Goal: Task Accomplishment & Management: Use online tool/utility

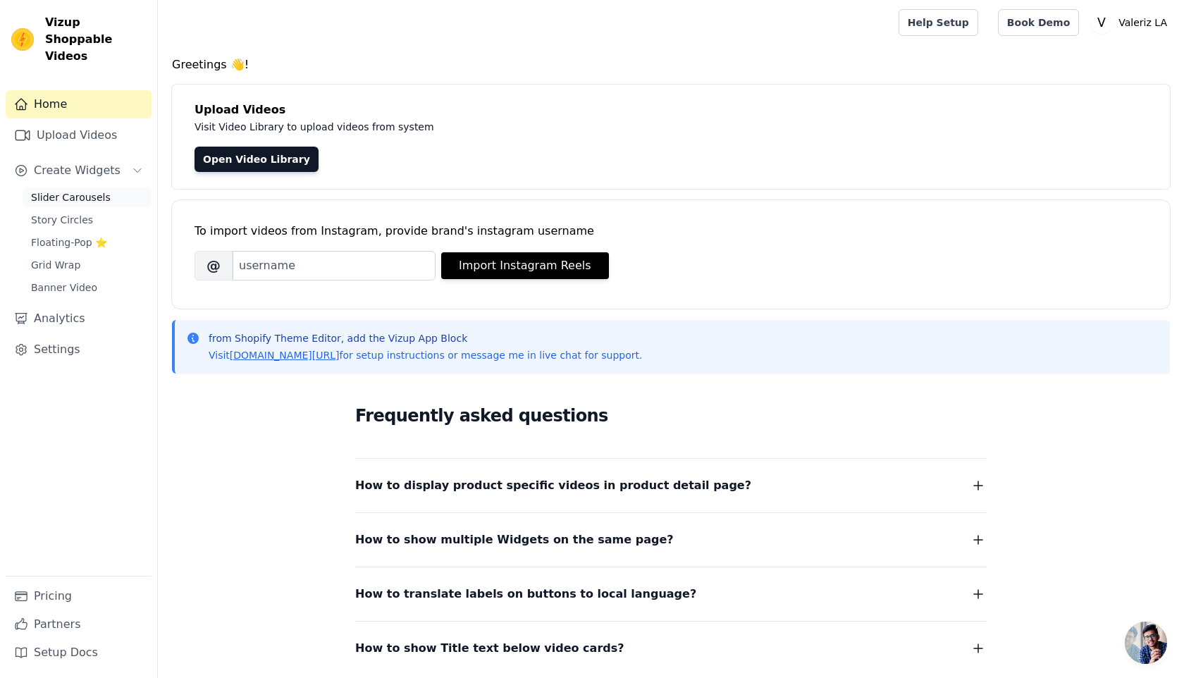
click at [83, 190] on span "Slider Carousels" at bounding box center [71, 197] width 80 height 14
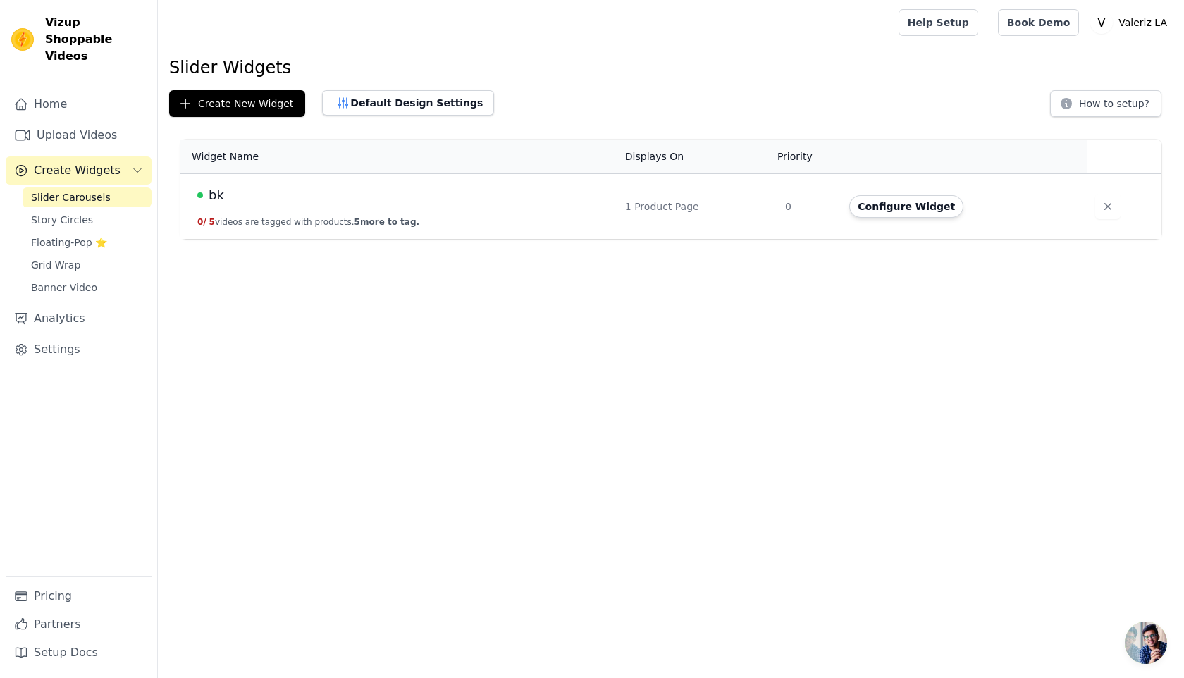
click at [526, 209] on td "bk 0 / 5 videos are tagged with products. 5 more to tag." at bounding box center [398, 207] width 436 height 66
click at [916, 209] on button "Configure Widget" at bounding box center [906, 206] width 114 height 23
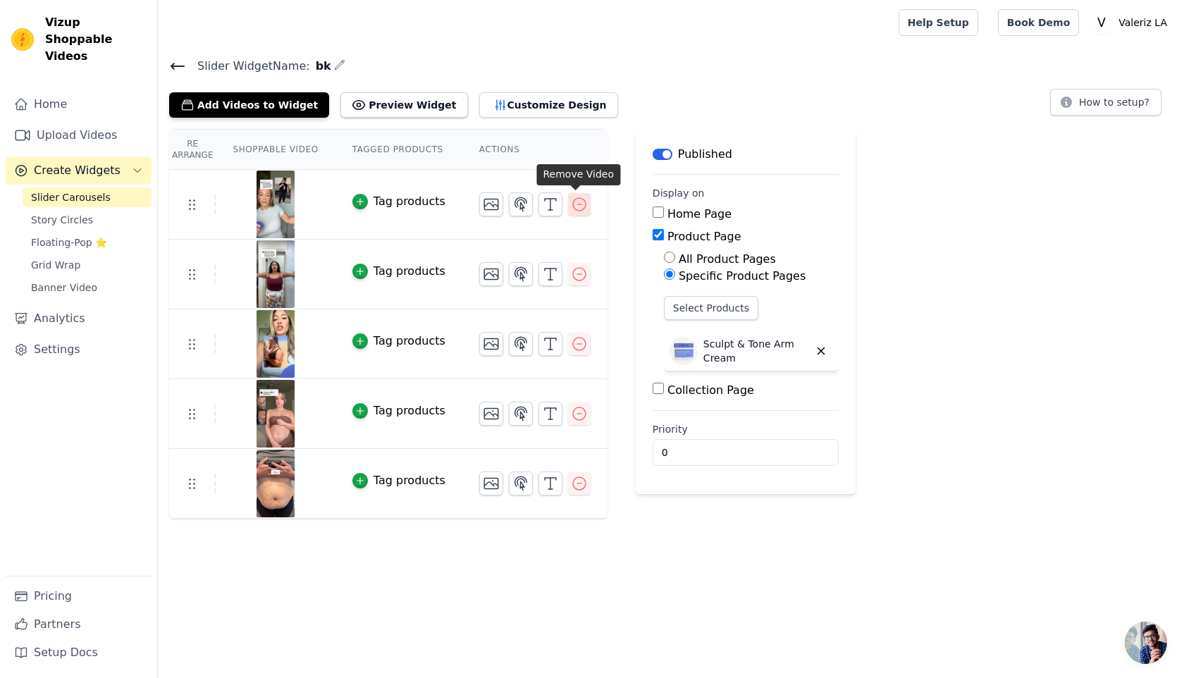
click at [583, 211] on icon "button" at bounding box center [579, 204] width 17 height 17
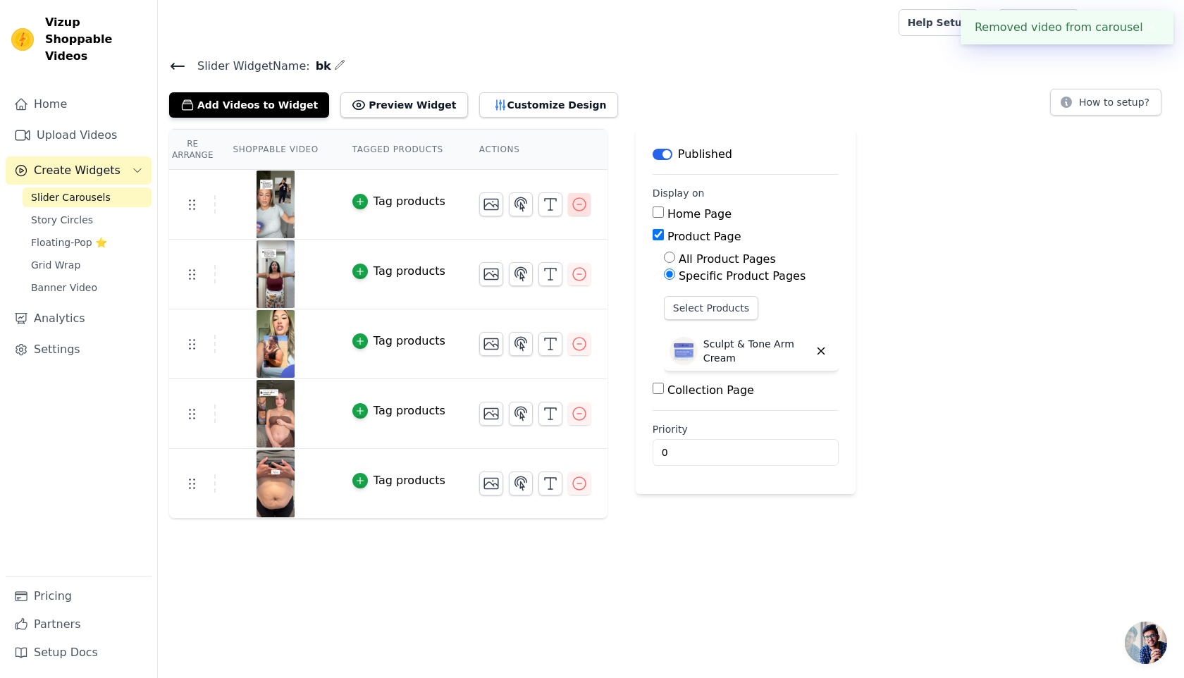
click at [577, 207] on icon "button" at bounding box center [579, 204] width 17 height 17
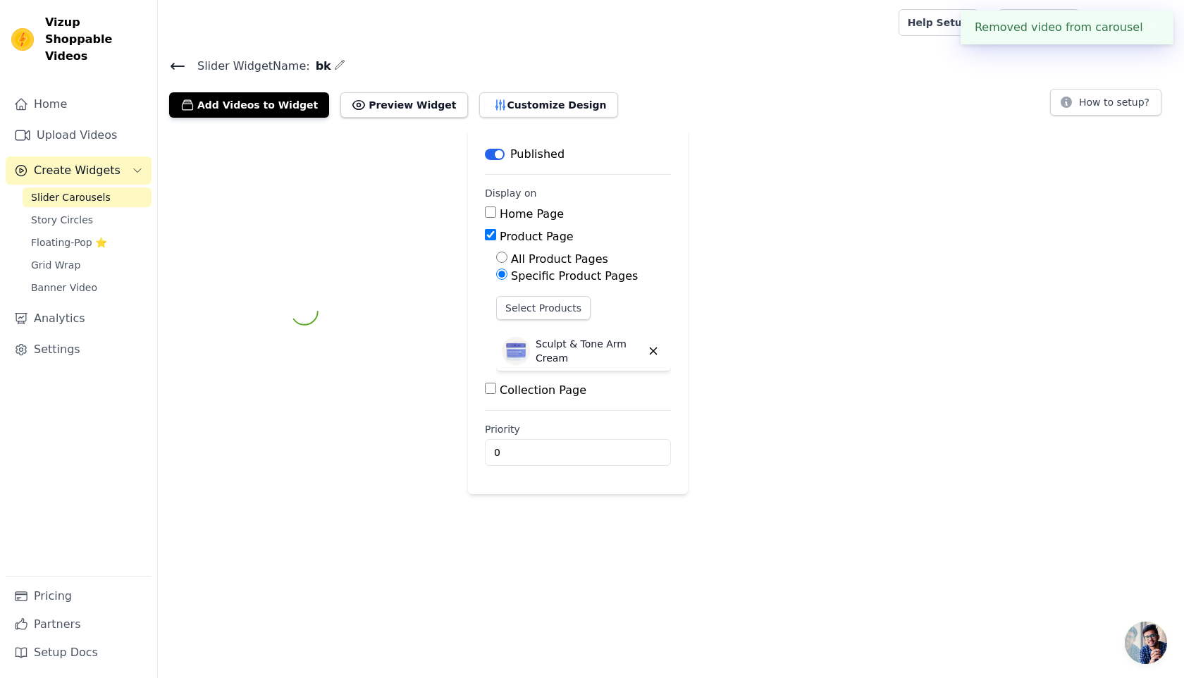
click at [577, 206] on div "Label Published Display on Home Page Product Page All Product Pages Specific Pr…" at bounding box center [671, 311] width 1026 height 365
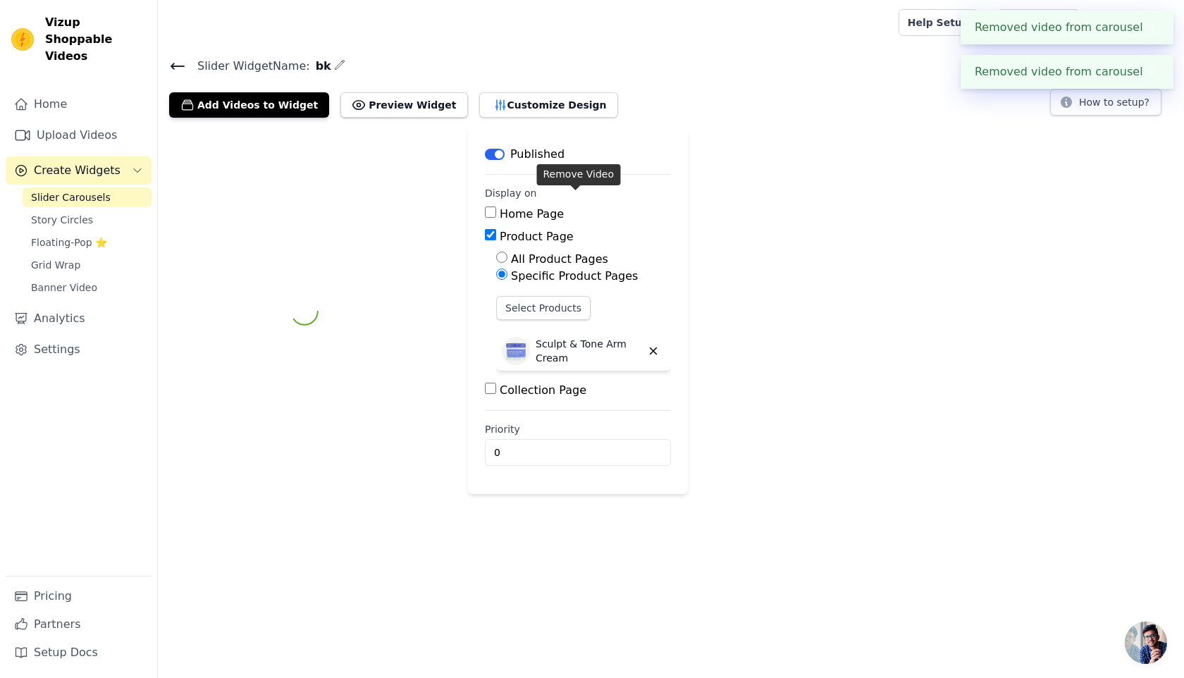
click at [577, 206] on div "Home Page" at bounding box center [578, 214] width 186 height 17
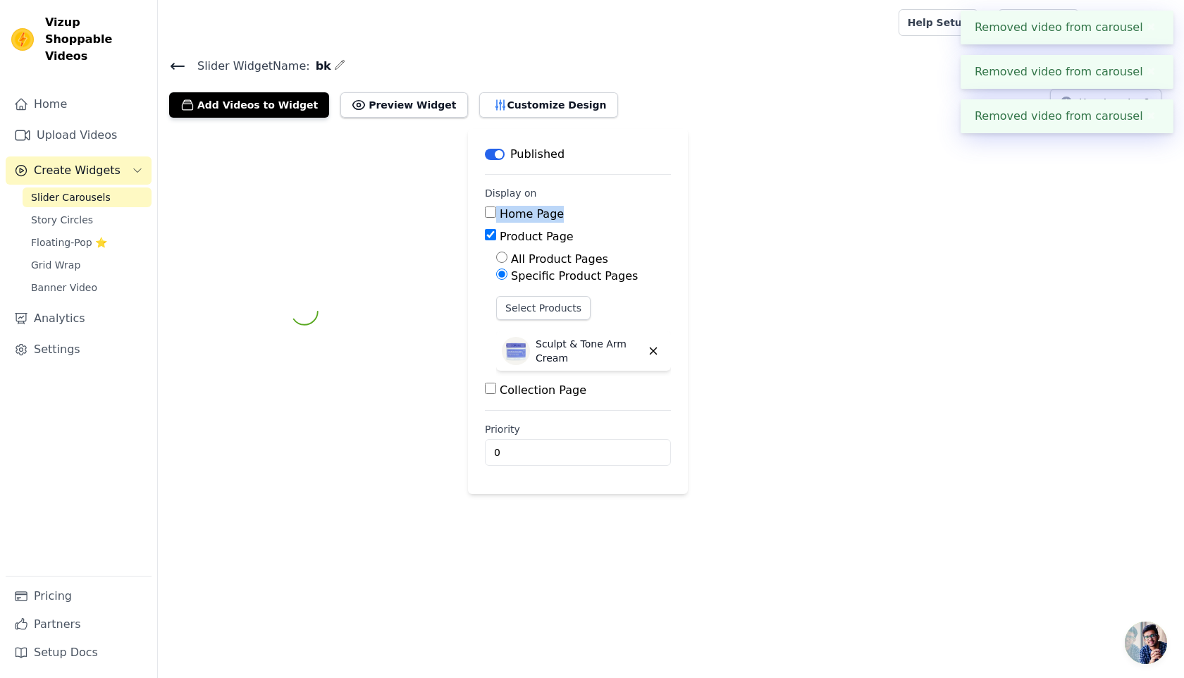
click at [577, 206] on div "Home Page" at bounding box center [578, 214] width 186 height 17
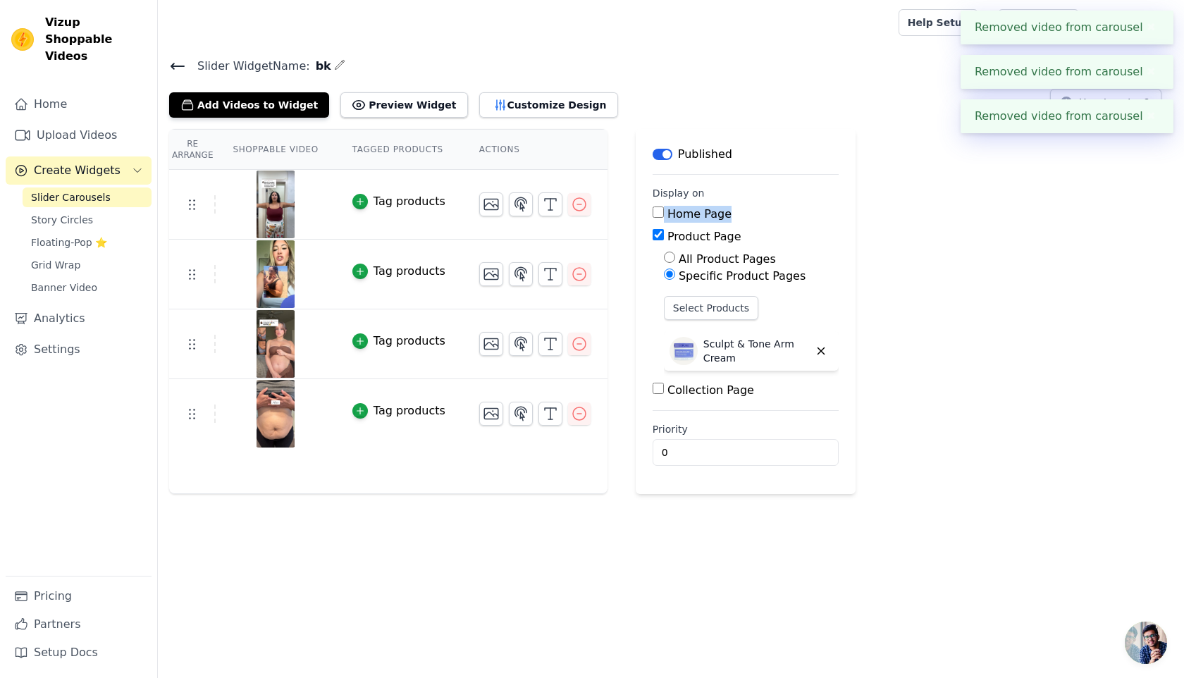
click at [577, 206] on icon "button" at bounding box center [579, 204] width 17 height 17
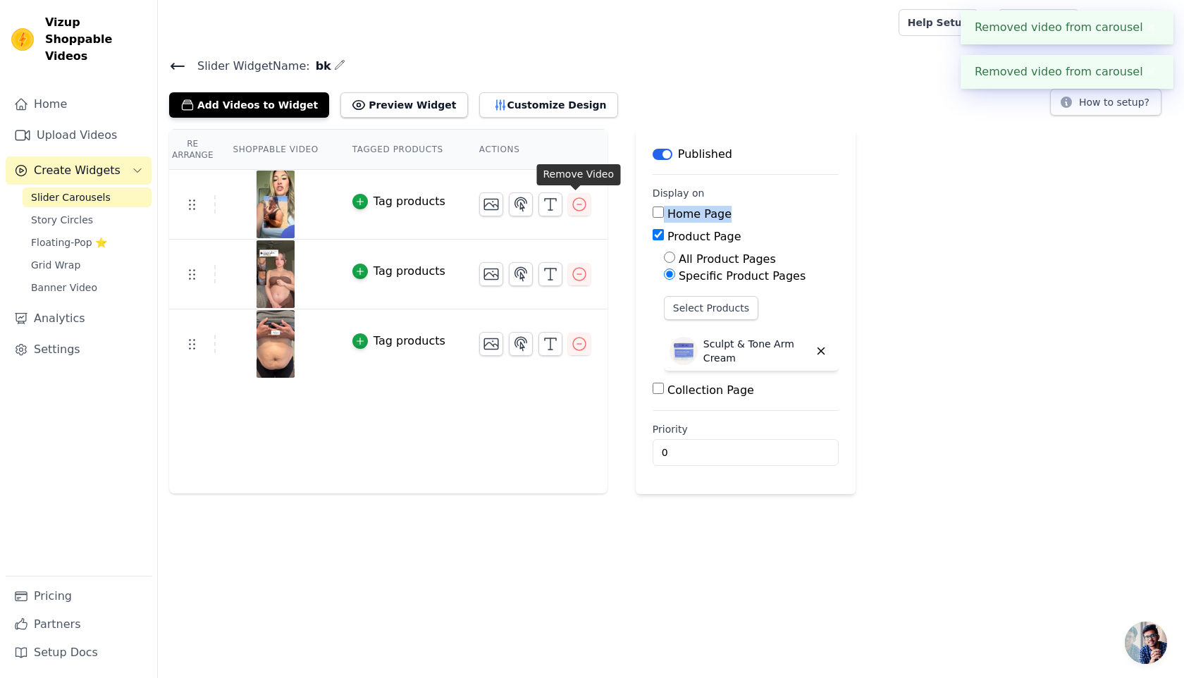
click at [577, 206] on icon "button" at bounding box center [579, 204] width 17 height 17
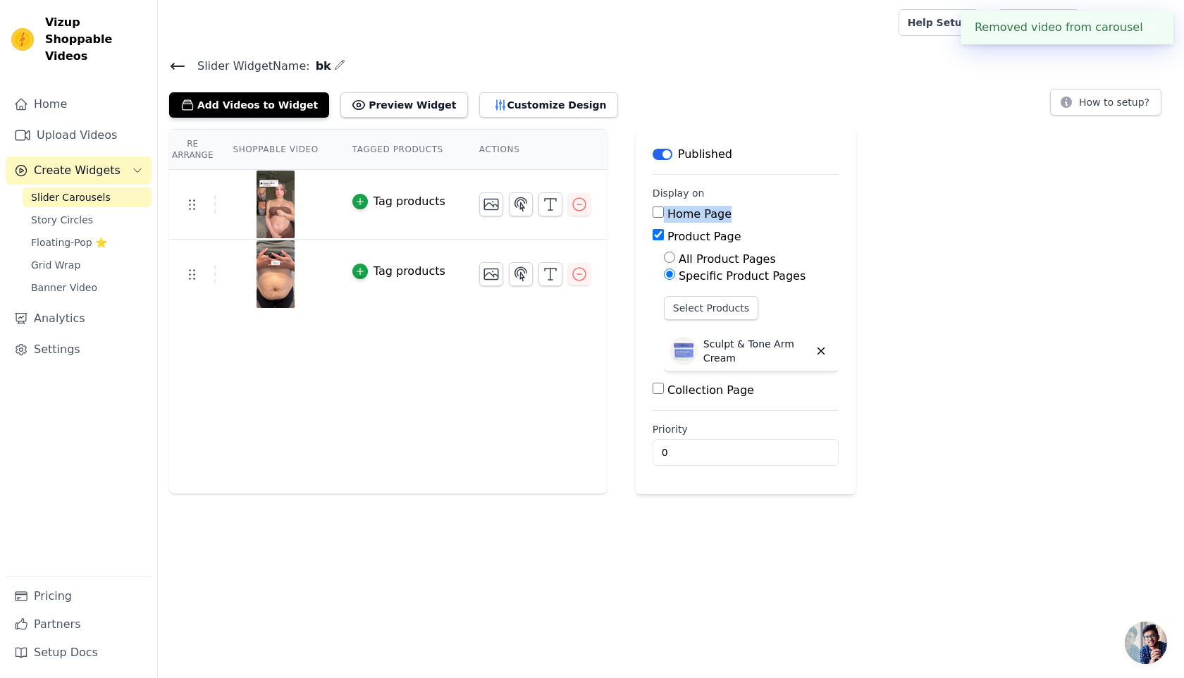
click at [577, 206] on icon "button" at bounding box center [579, 204] width 17 height 17
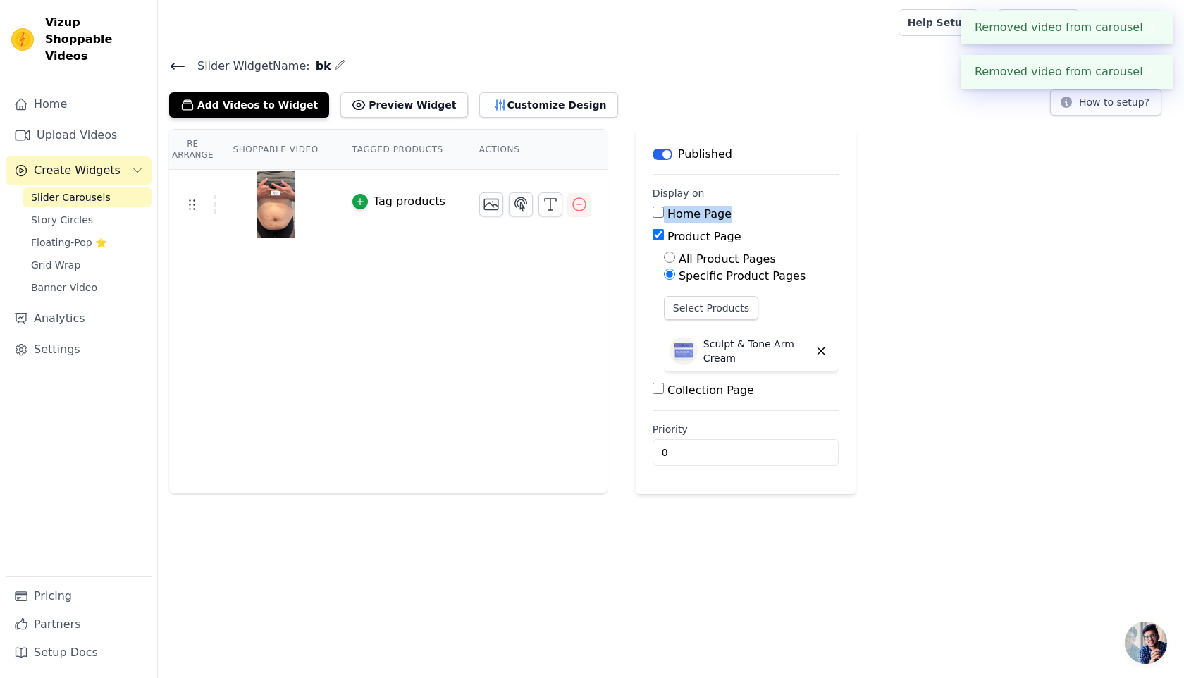
click at [577, 206] on icon "button" at bounding box center [579, 204] width 17 height 17
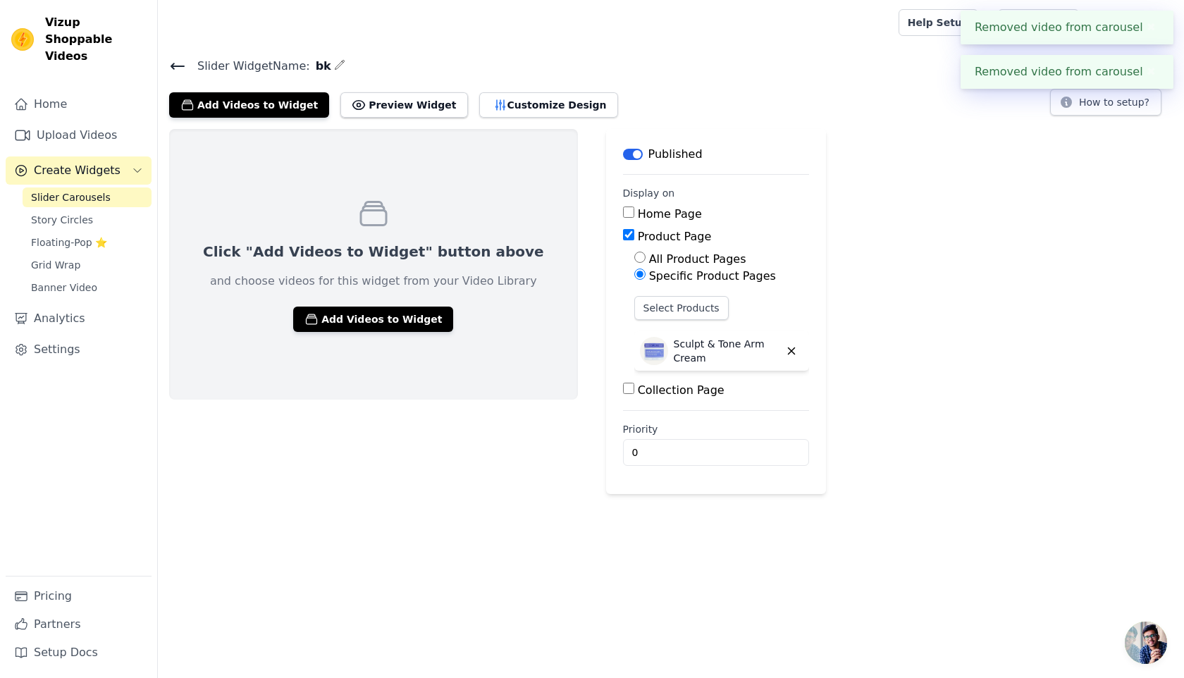
click at [337, 335] on div "Click "Add Videos to Widget" button above and choose videos for this widget fro…" at bounding box center [373, 264] width 409 height 271
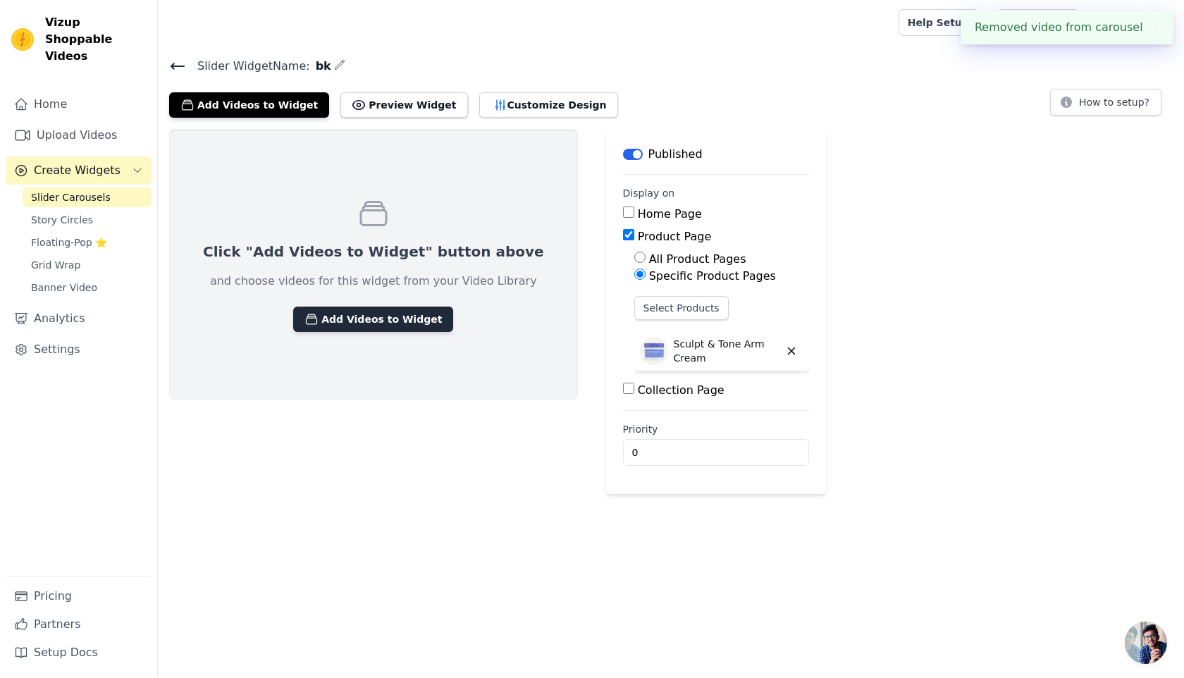
click at [342, 326] on button "Add Videos to Widget" at bounding box center [373, 319] width 160 height 25
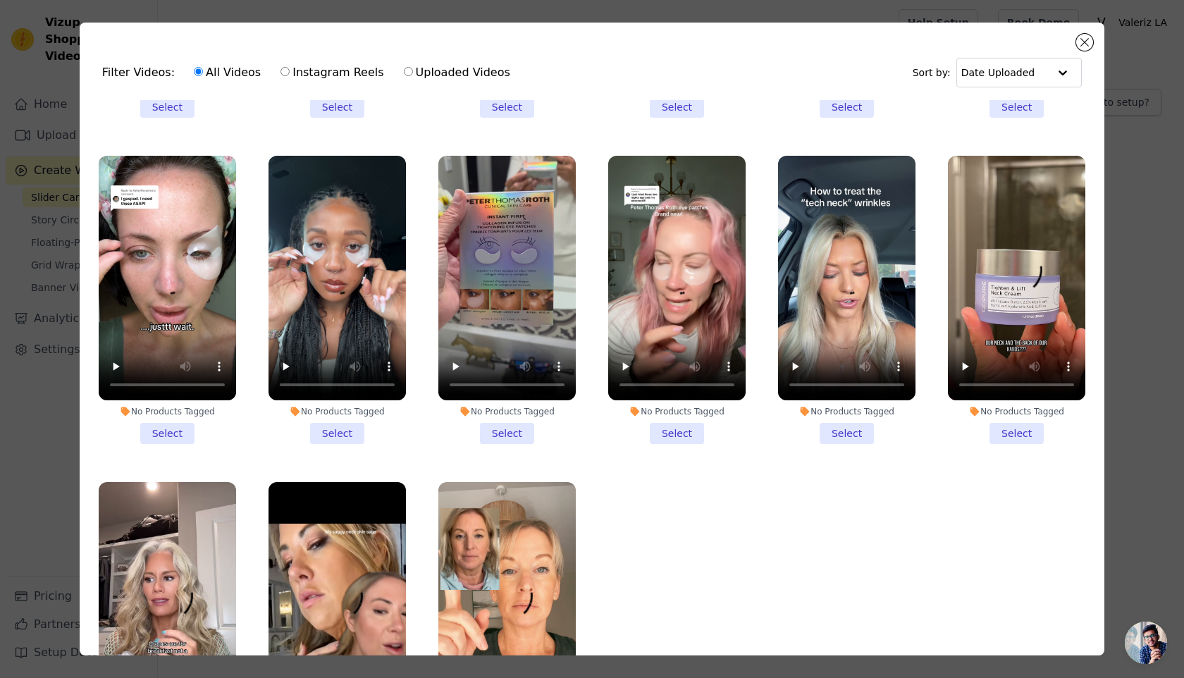
scroll to position [329, 0]
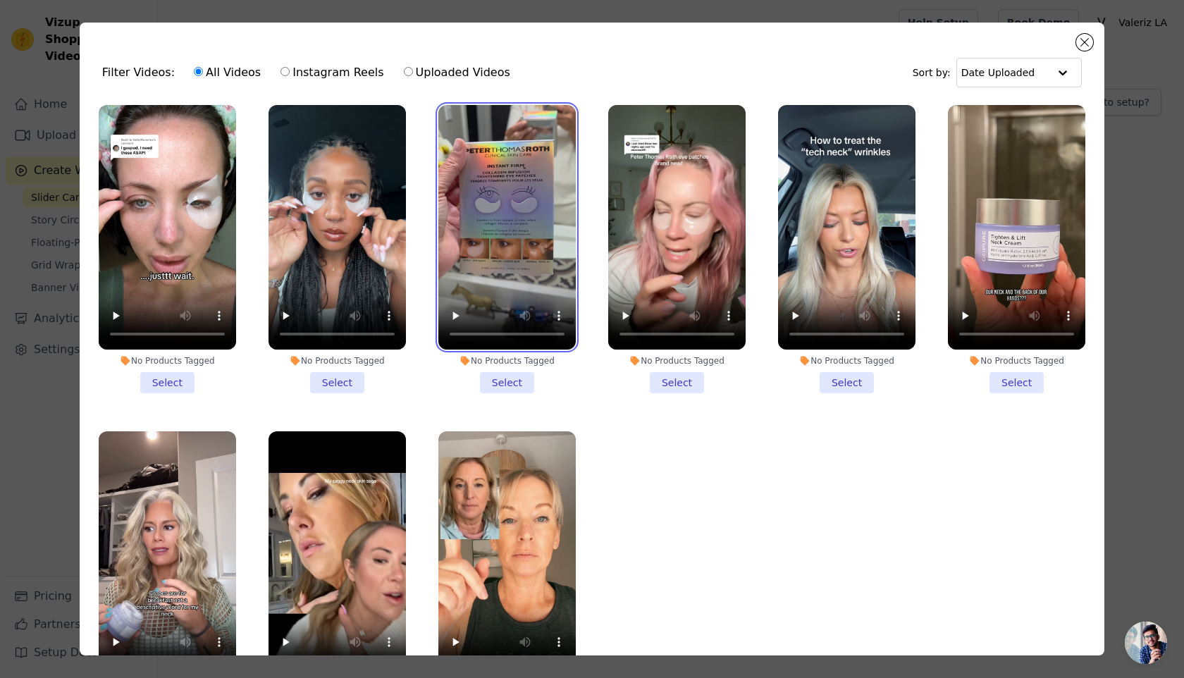
click at [540, 237] on video at bounding box center [506, 227] width 137 height 245
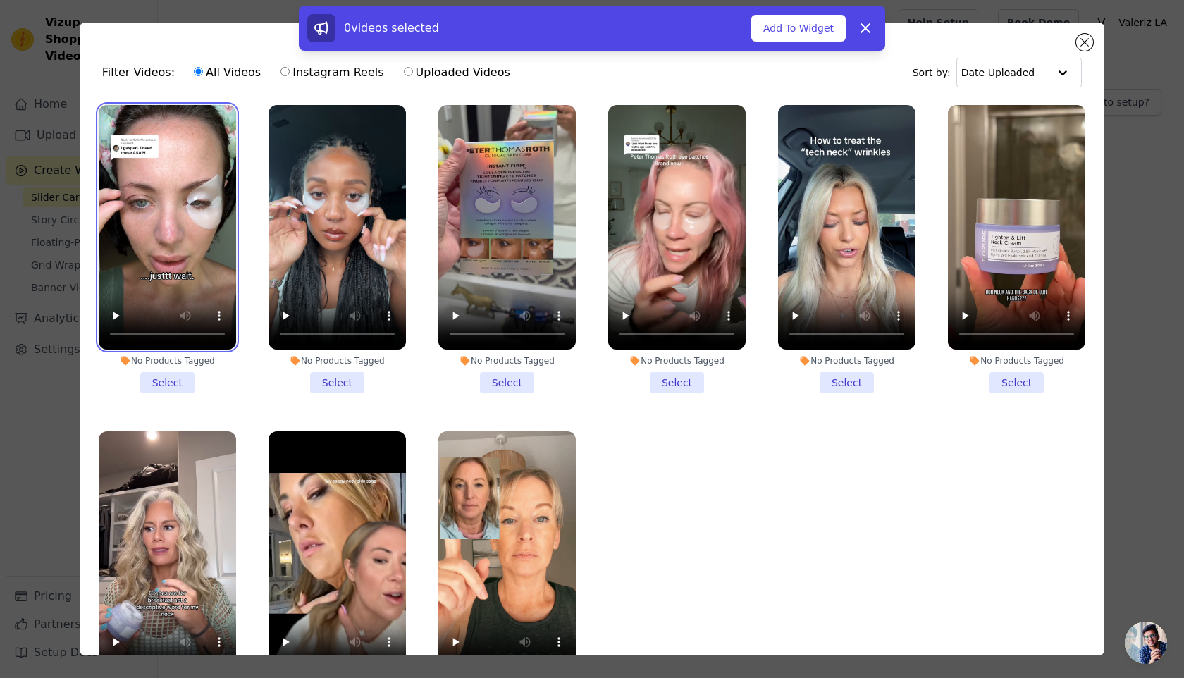
click at [202, 254] on video at bounding box center [167, 227] width 137 height 245
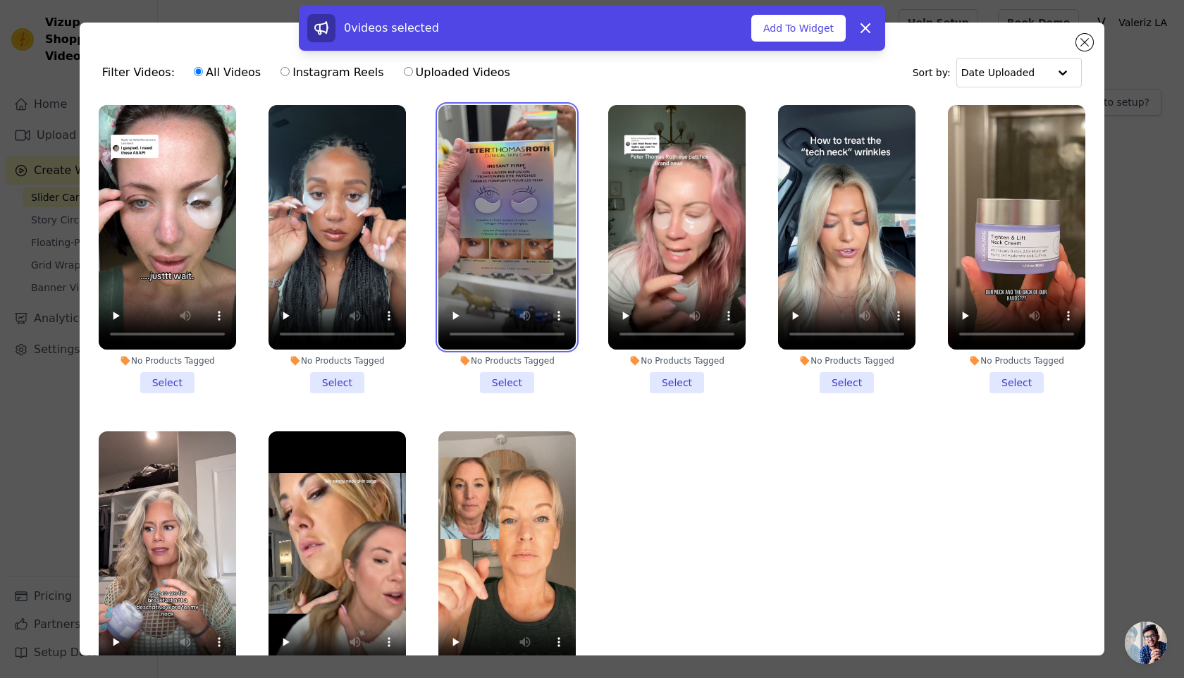
click at [531, 264] on video at bounding box center [506, 227] width 137 height 245
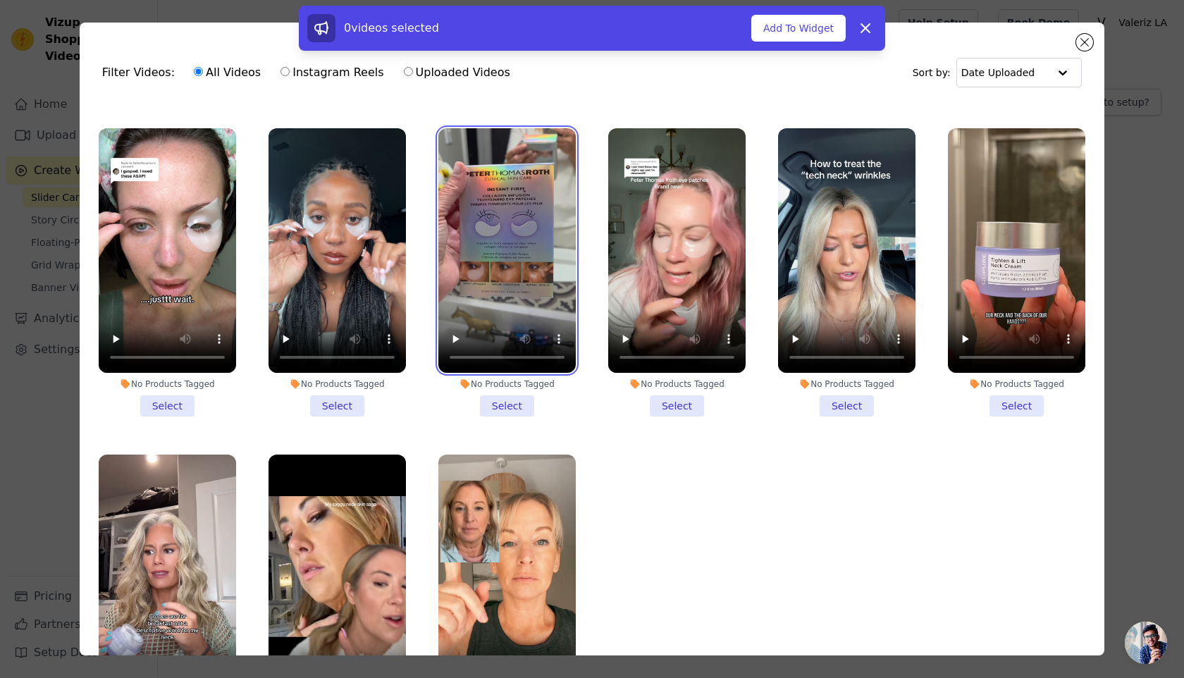
scroll to position [290, 0]
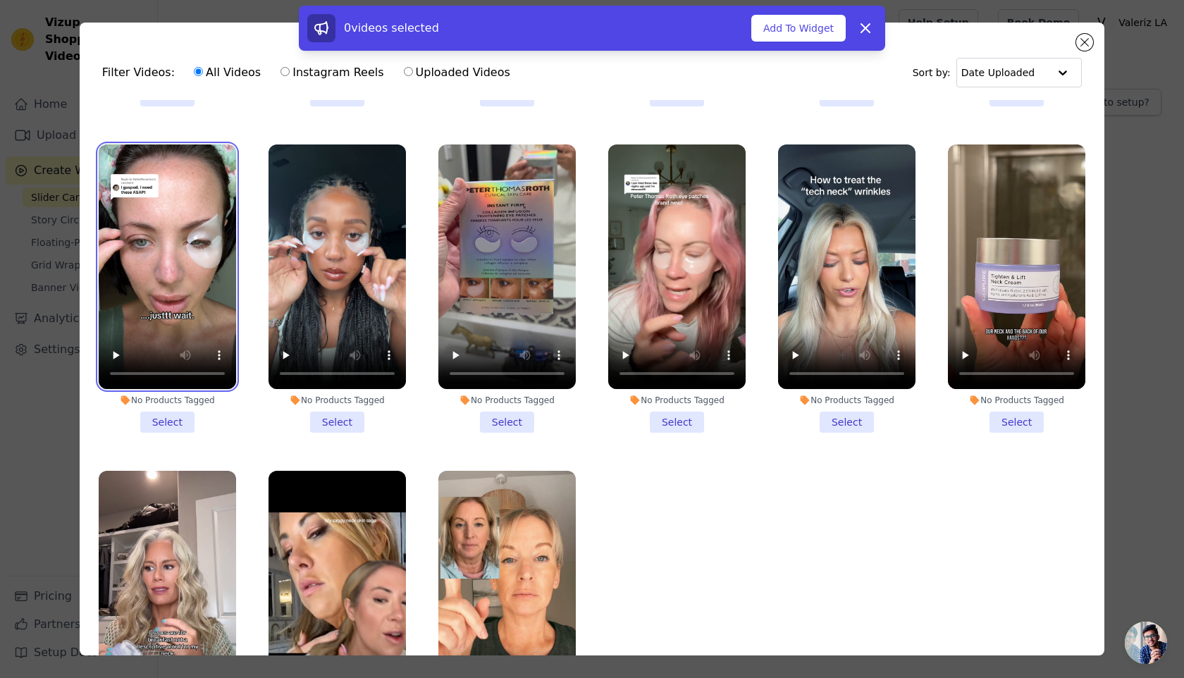
click at [173, 305] on video at bounding box center [167, 266] width 137 height 245
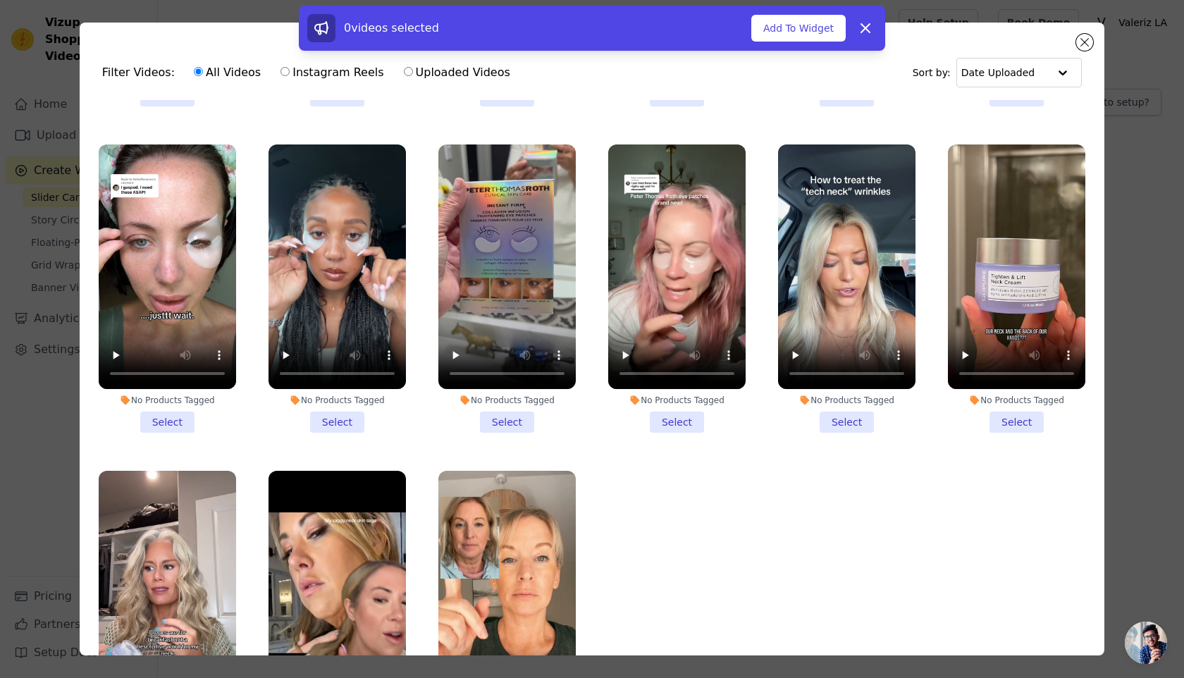
click at [184, 409] on li "No Products Tagged Select" at bounding box center [167, 288] width 137 height 288
click at [0, 0] on input "No Products Tagged Select" at bounding box center [0, 0] width 0 height 0
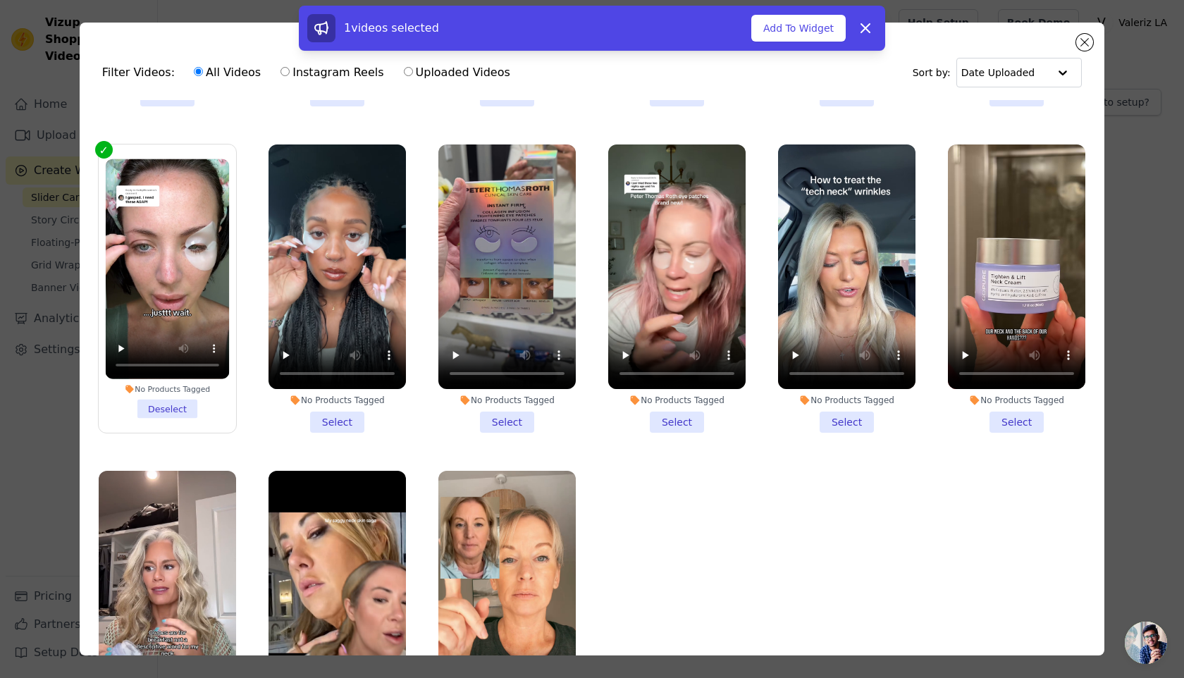
click at [346, 417] on li "No Products Tagged Select" at bounding box center [337, 288] width 137 height 288
click at [0, 0] on input "No Products Tagged Select" at bounding box center [0, 0] width 0 height 0
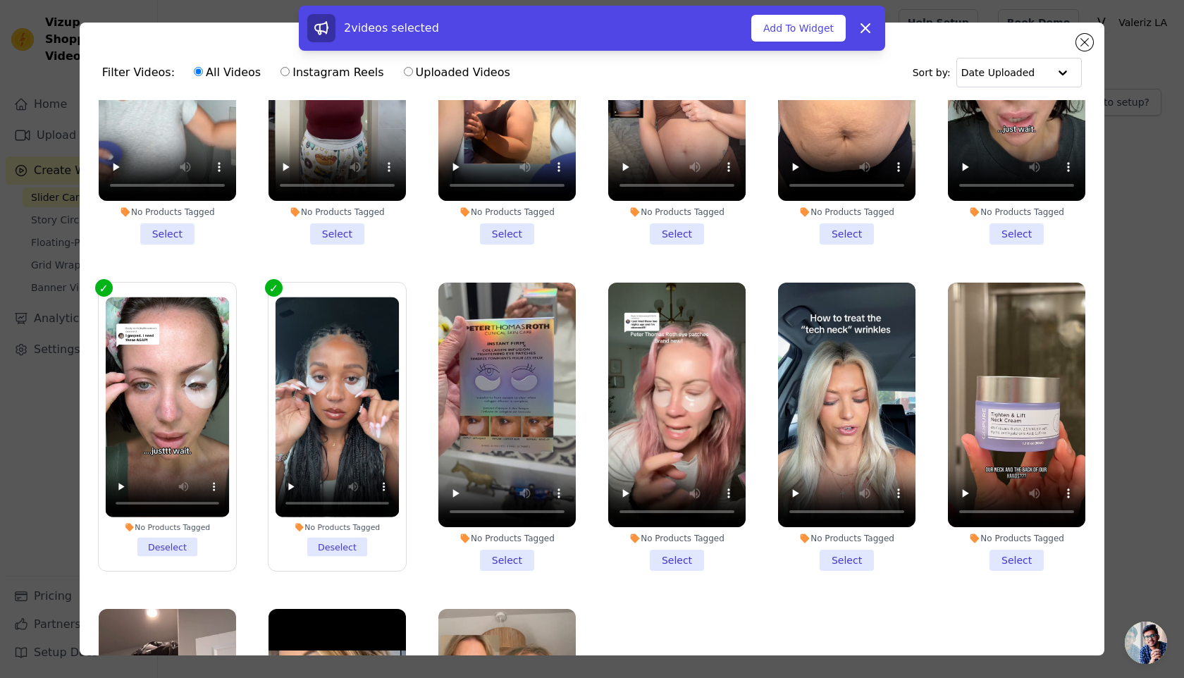
scroll to position [165, 0]
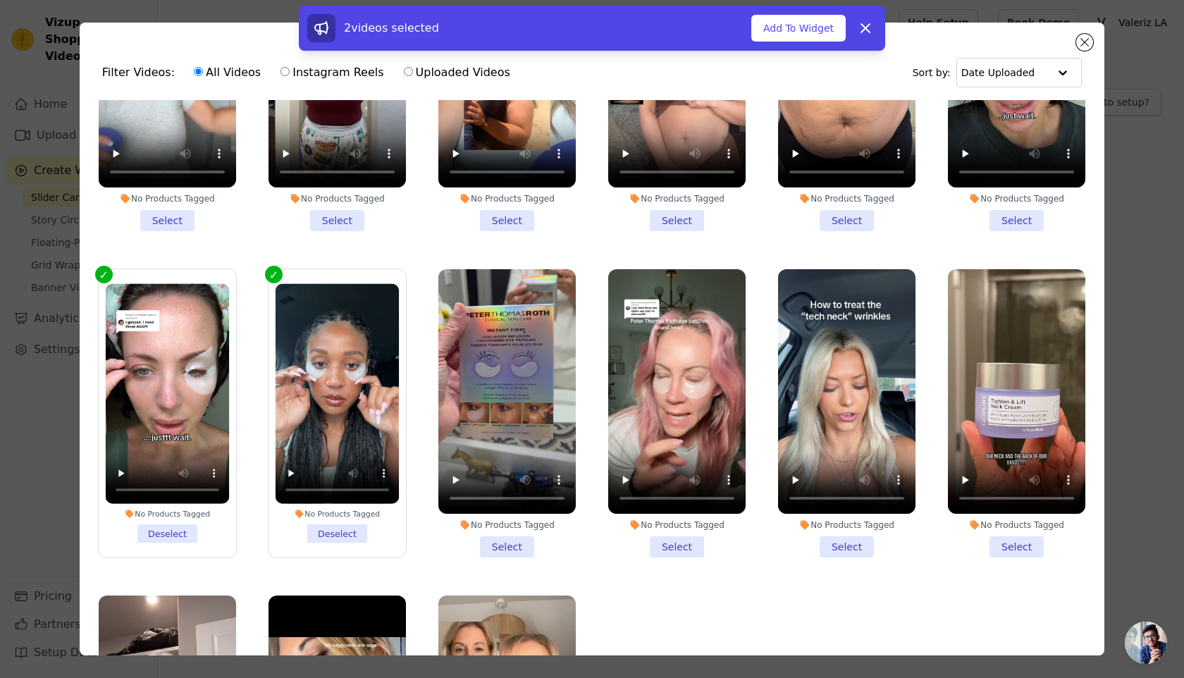
click at [670, 548] on li "No Products Tagged Select" at bounding box center [676, 413] width 137 height 288
click at [0, 0] on input "No Products Tagged Select" at bounding box center [0, 0] width 0 height 0
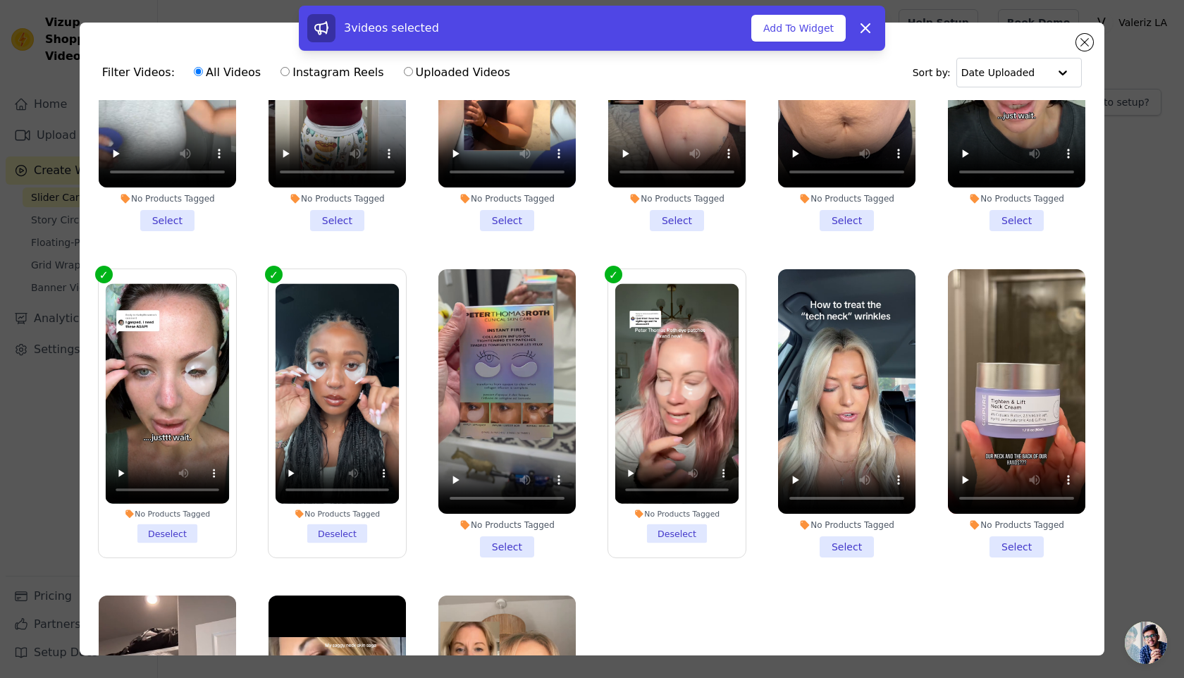
click at [526, 538] on li "No Products Tagged Select" at bounding box center [506, 413] width 137 height 288
click at [0, 0] on input "No Products Tagged Select" at bounding box center [0, 0] width 0 height 0
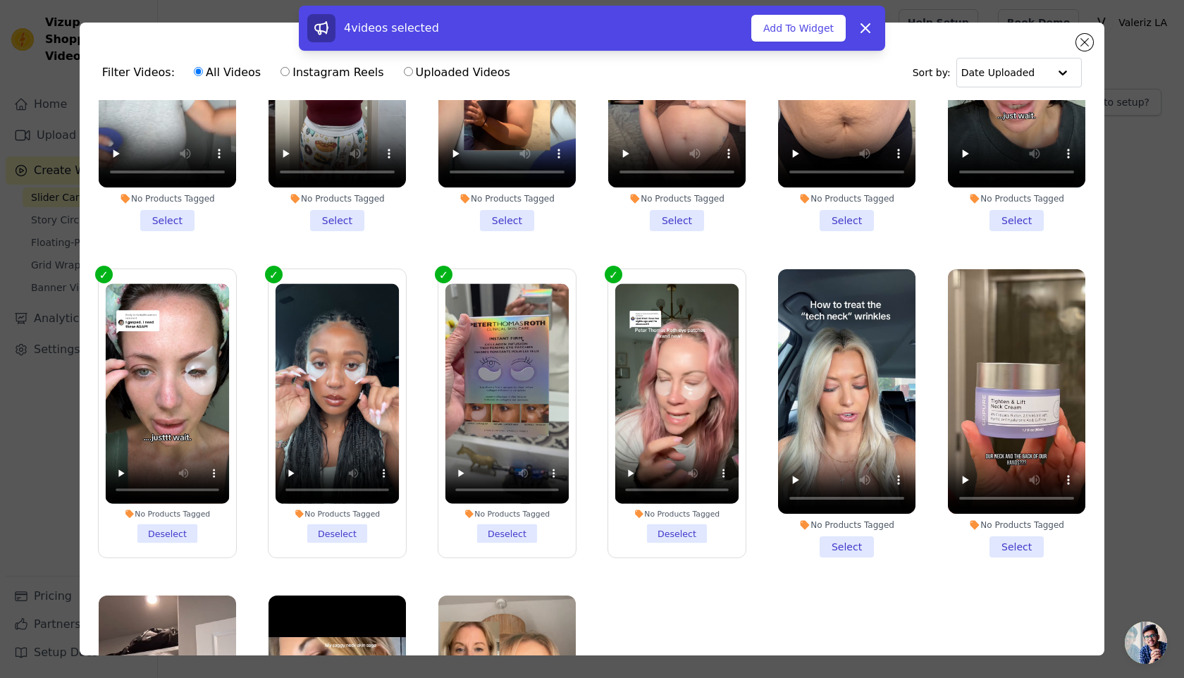
click at [1028, 211] on li "No Products Tagged Select" at bounding box center [1016, 87] width 137 height 288
click at [0, 0] on input "No Products Tagged Select" at bounding box center [0, 0] width 0 height 0
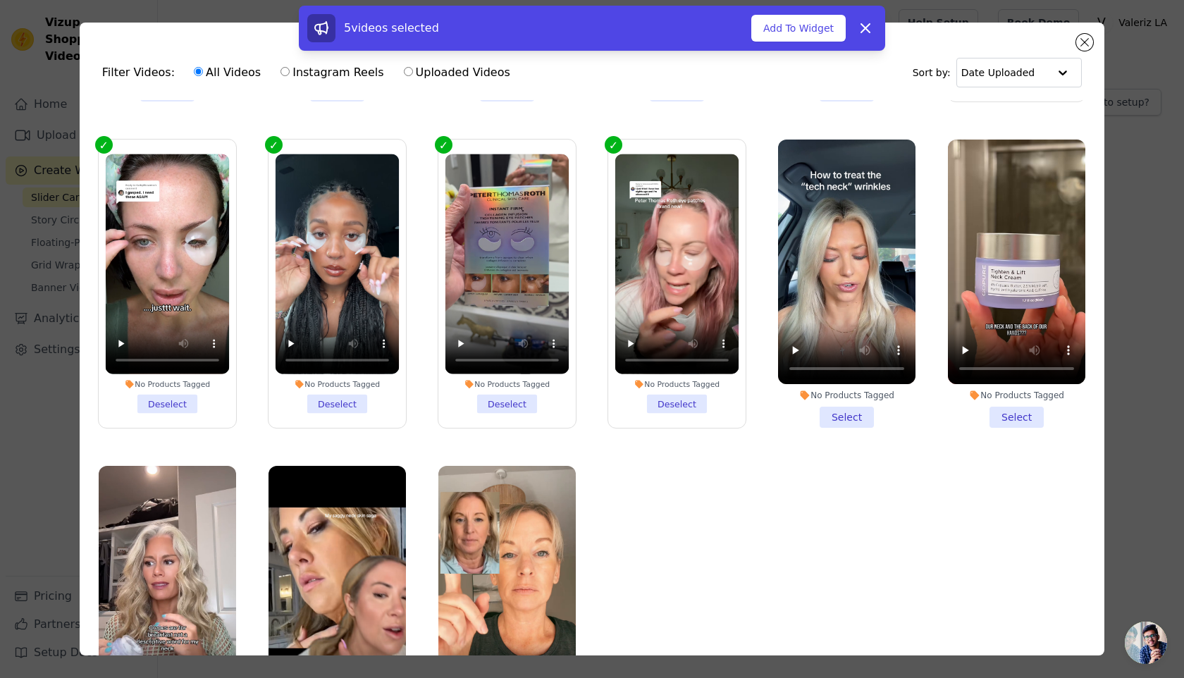
scroll to position [345, 0]
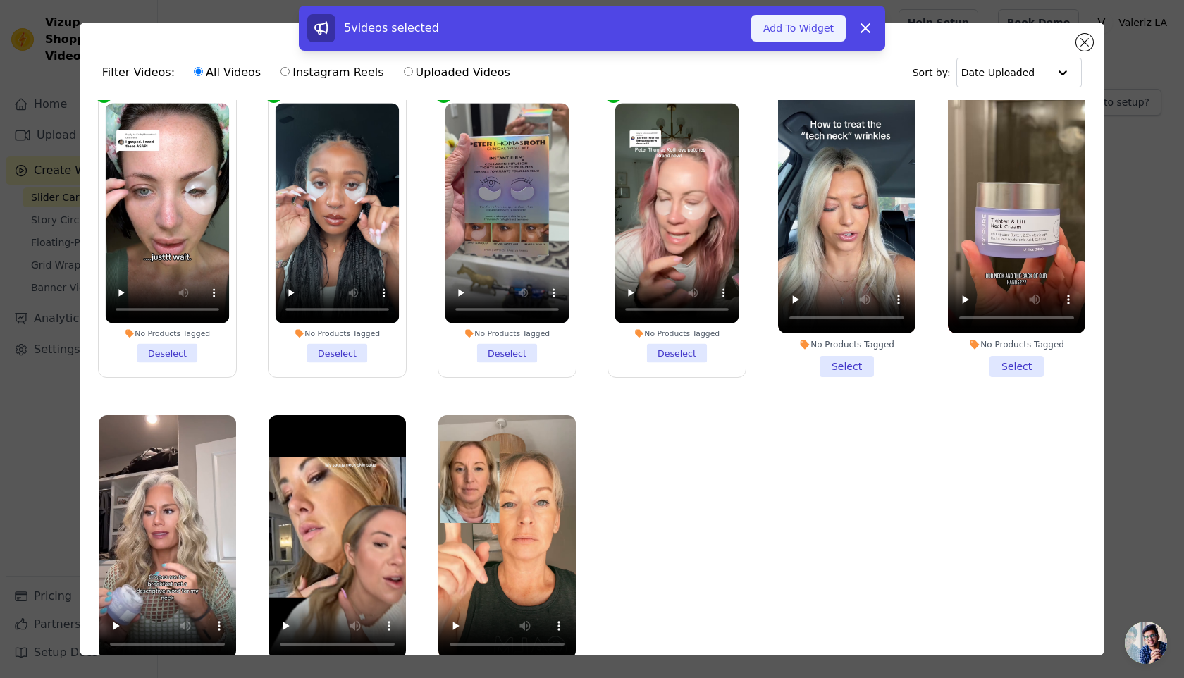
click at [803, 32] on button "Add To Widget" at bounding box center [798, 28] width 94 height 27
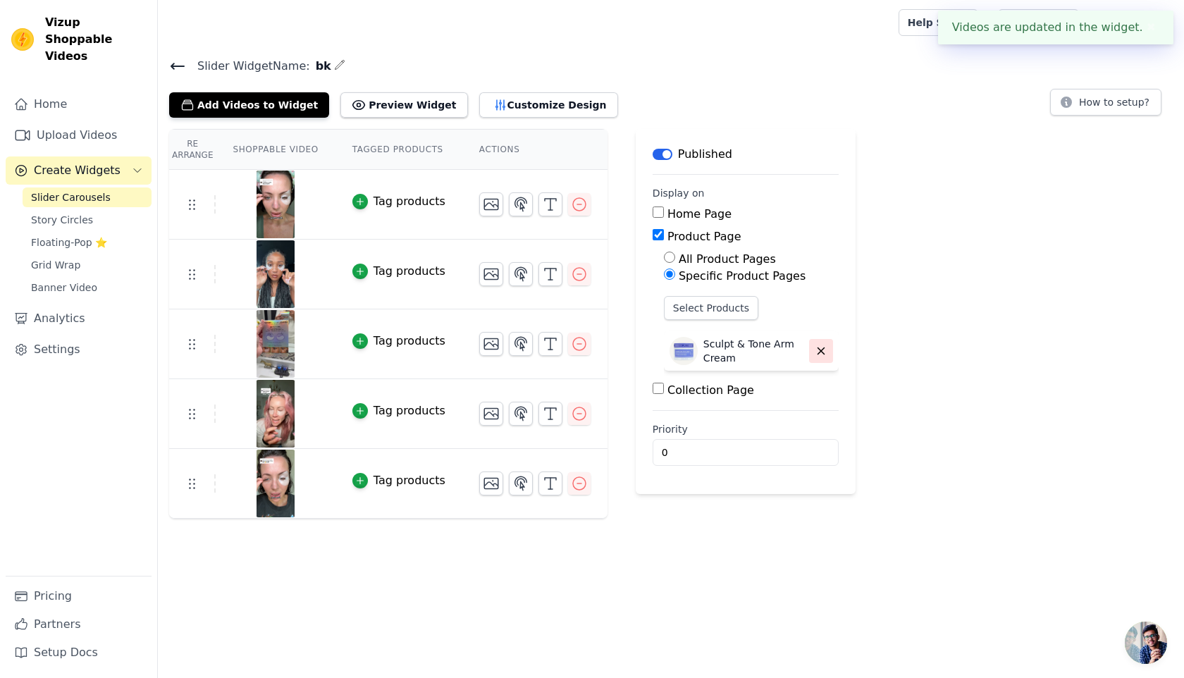
click at [823, 345] on icon "button" at bounding box center [821, 351] width 13 height 13
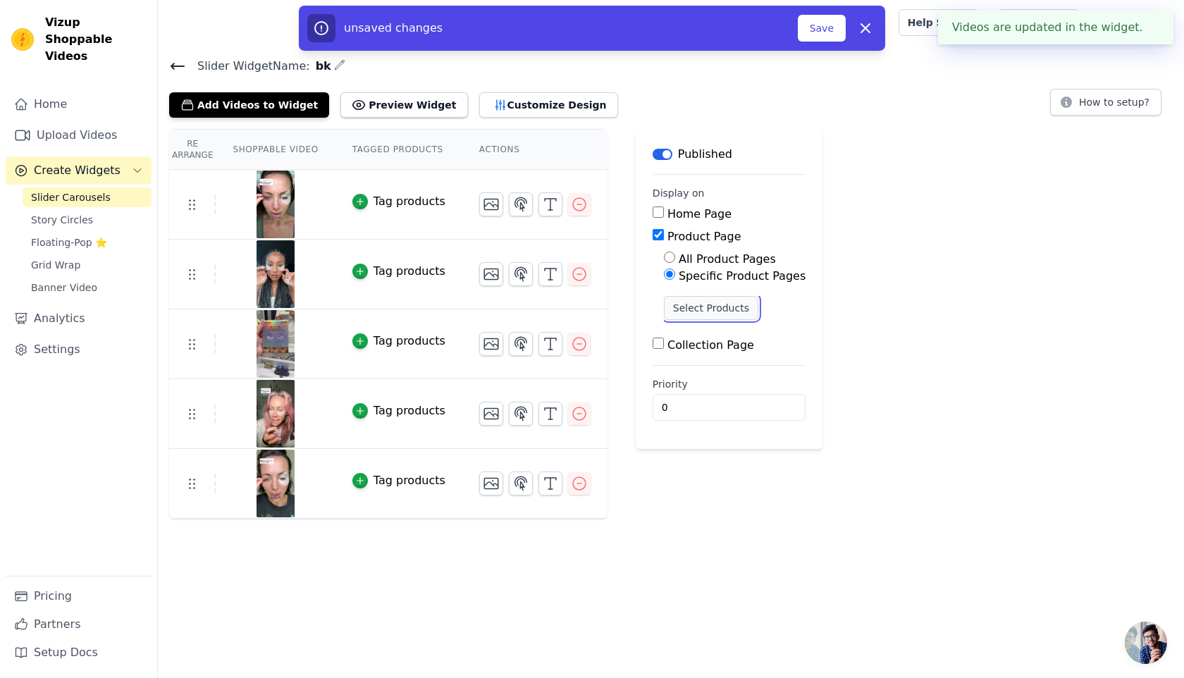
click at [707, 309] on button "Select Products" at bounding box center [711, 308] width 94 height 24
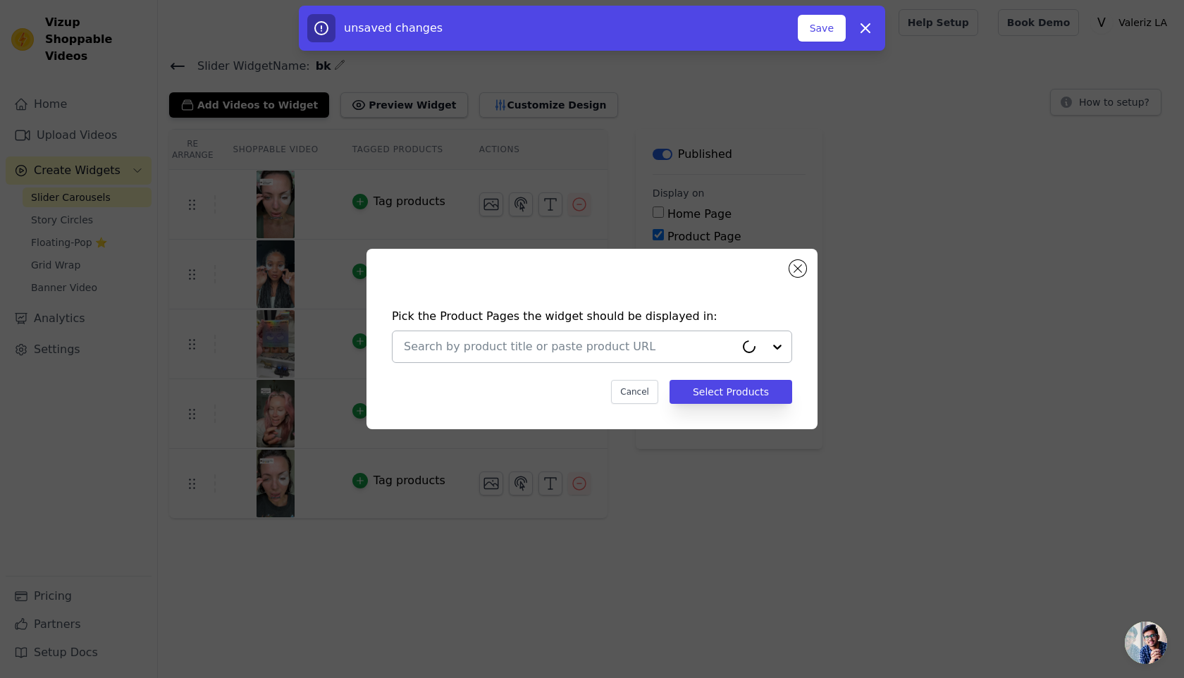
click at [580, 341] on input "text" at bounding box center [569, 346] width 331 height 17
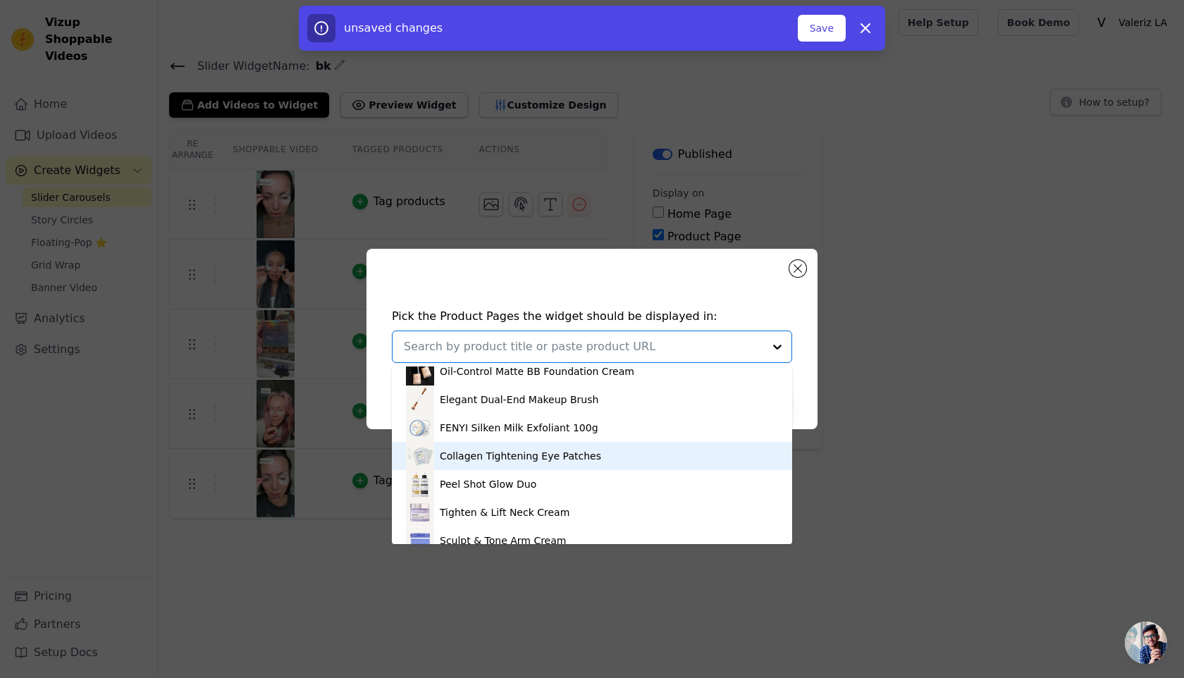
scroll to position [261, 0]
click at [508, 462] on div "Collagen Tightening Eye Patches" at bounding box center [520, 457] width 161 height 14
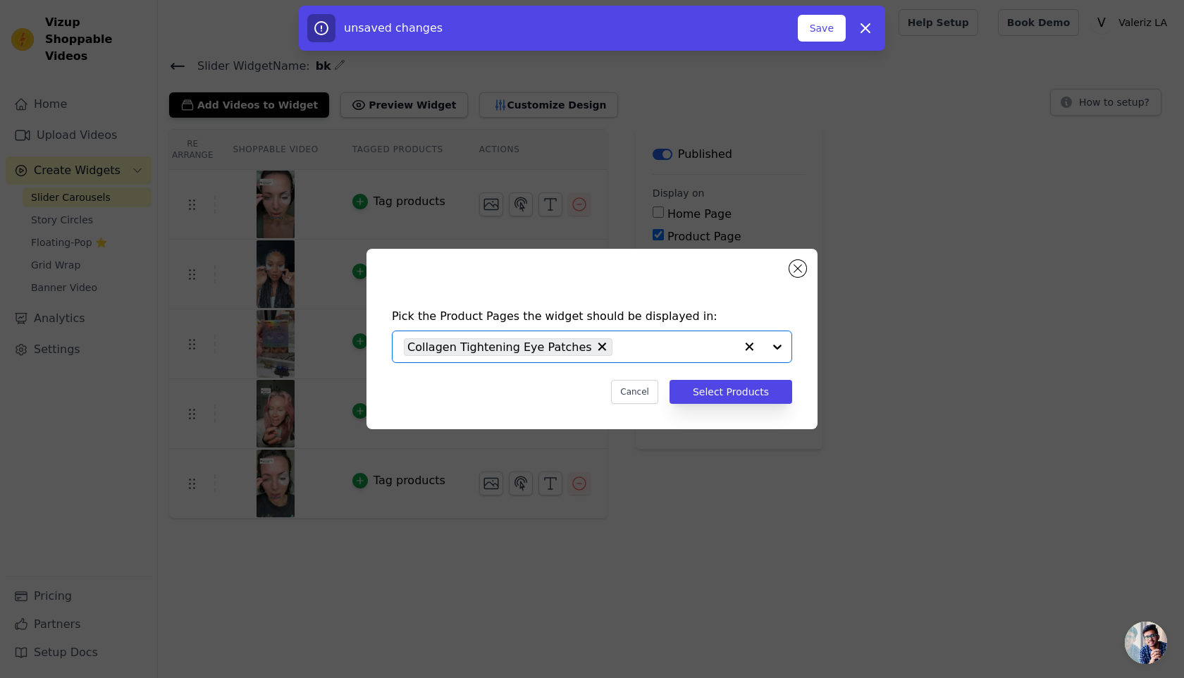
click at [748, 405] on div "Pick the Product Pages the widget should be displayed in: Option Collagen Tight…" at bounding box center [592, 356] width 429 height 124
click at [748, 395] on button "Select Products" at bounding box center [731, 392] width 123 height 24
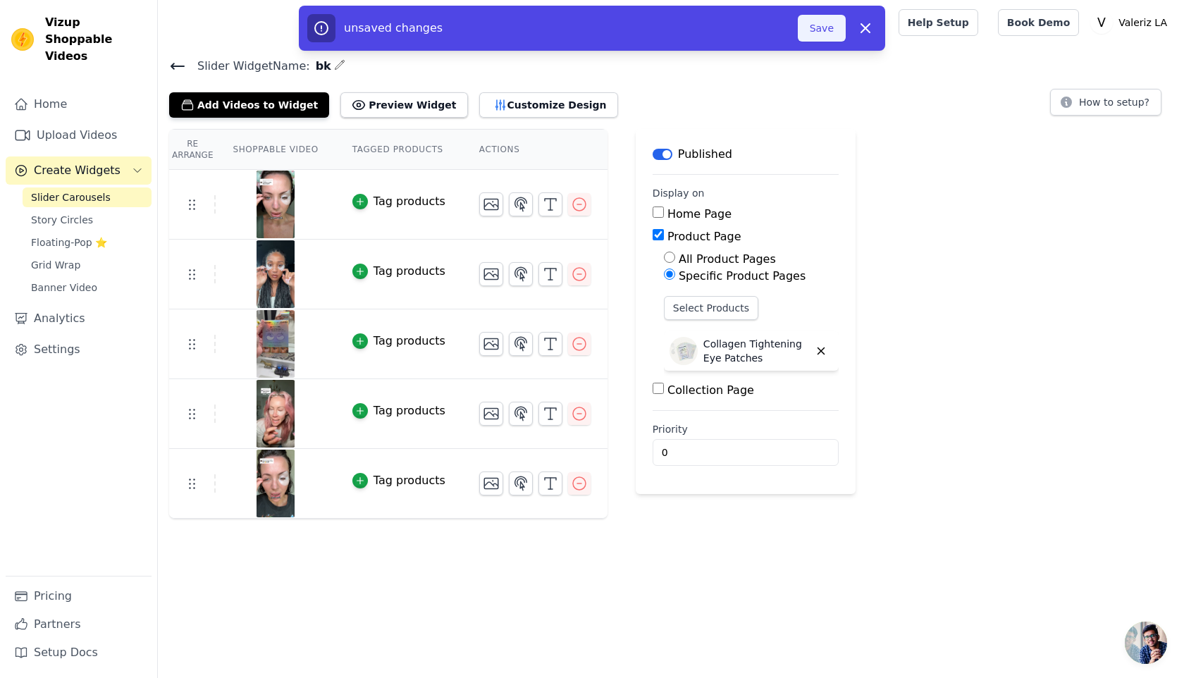
click at [822, 15] on button "Save" at bounding box center [822, 28] width 48 height 27
click at [817, 23] on button "Save" at bounding box center [822, 28] width 48 height 27
